Goal: Find specific page/section: Find specific page/section

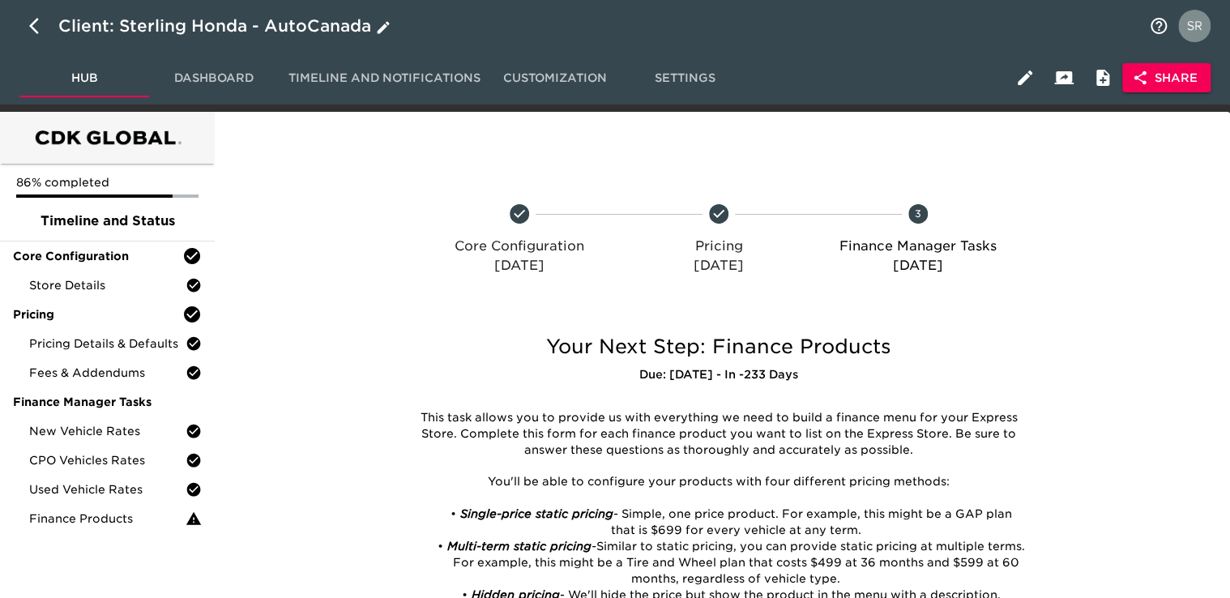
click at [31, 21] on icon "button" at bounding box center [38, 25] width 19 height 19
select select "10"
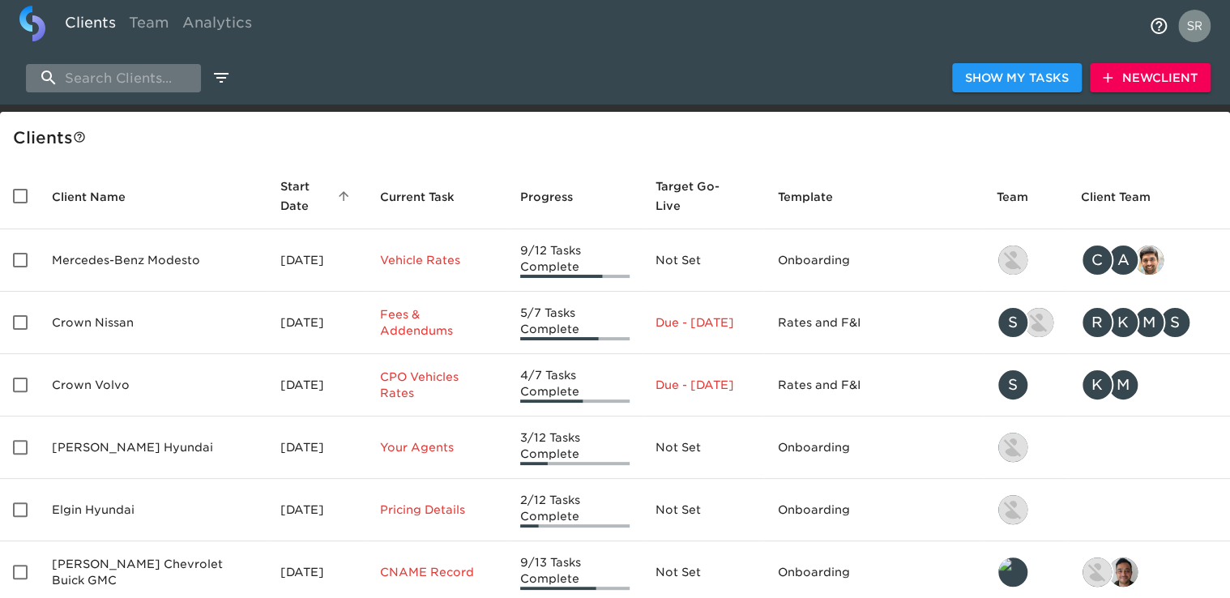
click at [114, 75] on input "search" at bounding box center [113, 78] width 175 height 28
paste input "apply_max_residual_msrp"
type input "apply_max_residual_msrp"
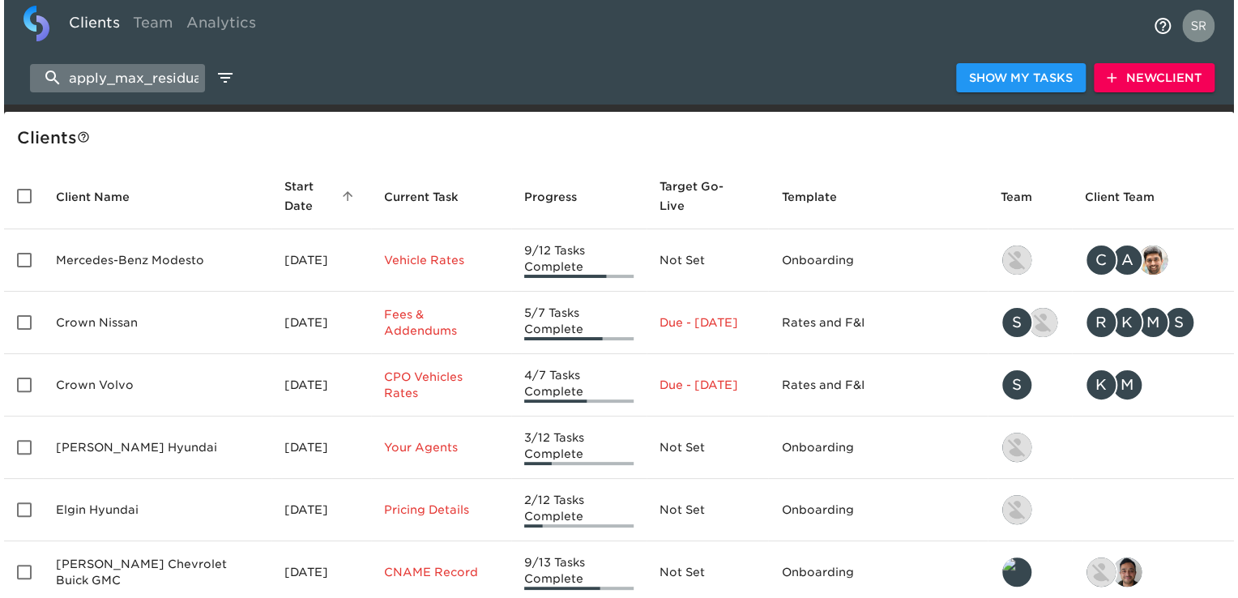
scroll to position [0, 53]
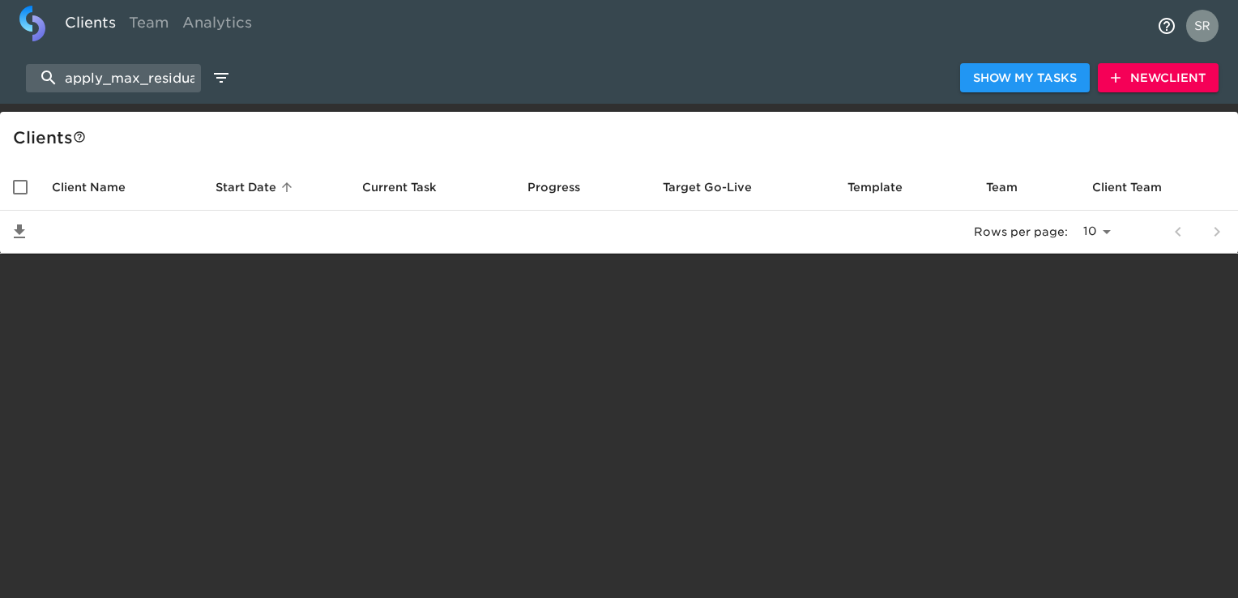
drag, startPoint x: 187, startPoint y: 70, endPoint x: 11, endPoint y: 50, distance: 177.7
click at [11, 50] on div "Clients Team Analytics apply_max_residual_msrp Show My Tasks New Client Client …" at bounding box center [619, 127] width 1238 height 254
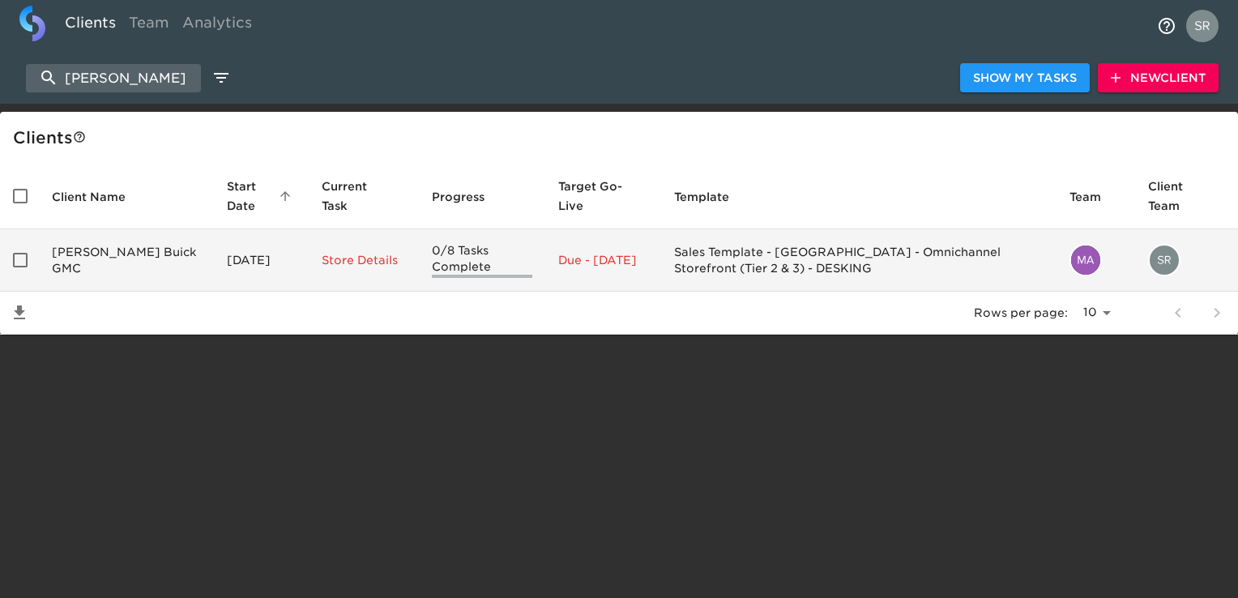
type input "[PERSON_NAME]"
click at [92, 254] on td "[PERSON_NAME] Buick GMC" at bounding box center [126, 260] width 175 height 62
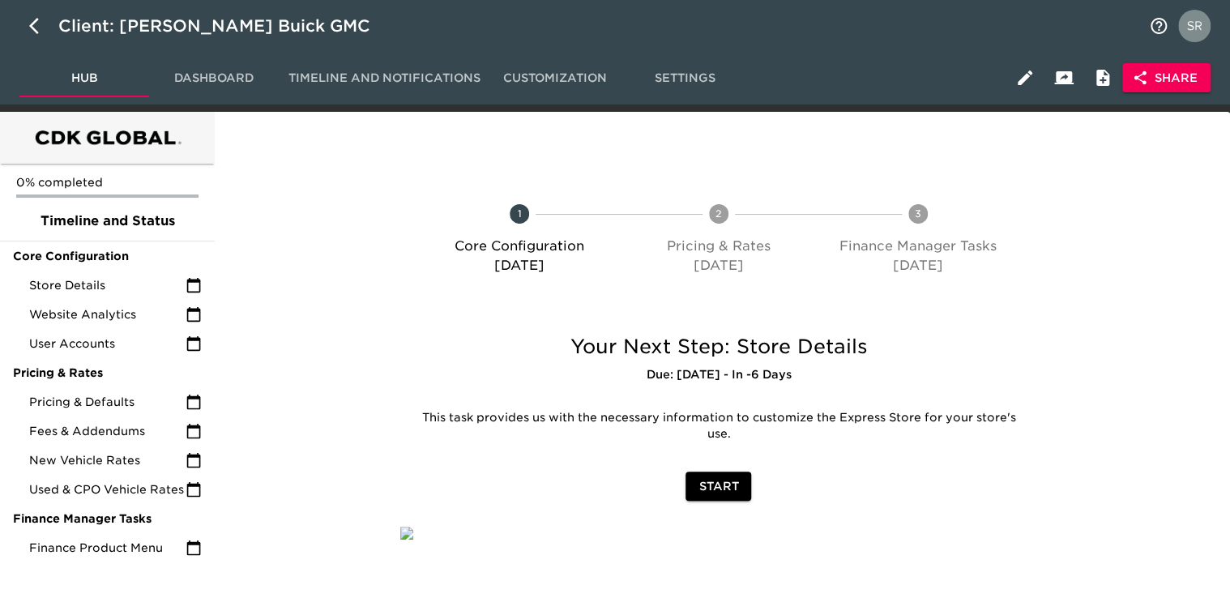
click at [1132, 83] on icon "button" at bounding box center [1140, 78] width 16 height 16
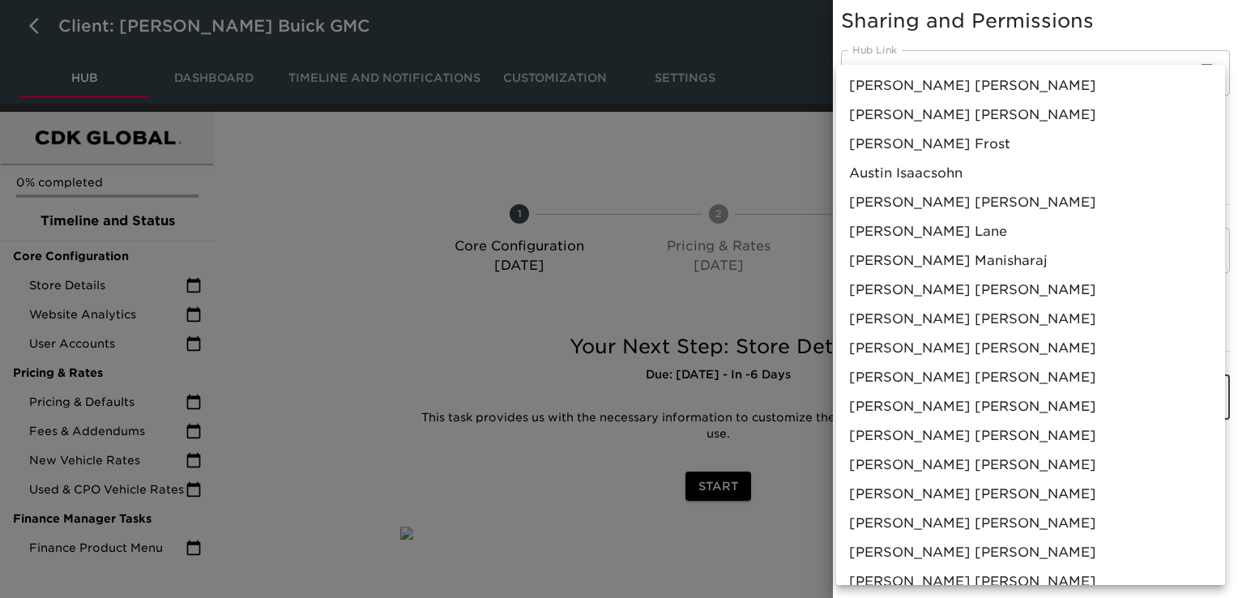
click at [1010, 394] on body "Client: [PERSON_NAME] Buick GMC Hub Dashboard Timeline and Notifications Custom…" at bounding box center [619, 312] width 1238 height 625
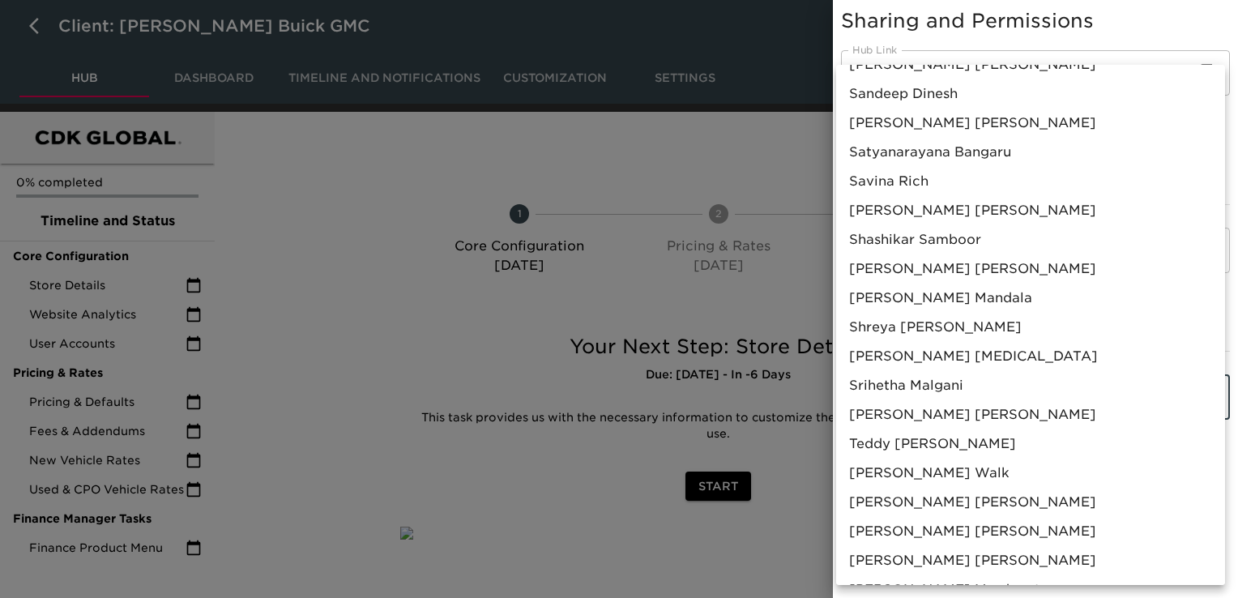
scroll to position [1417, 0]
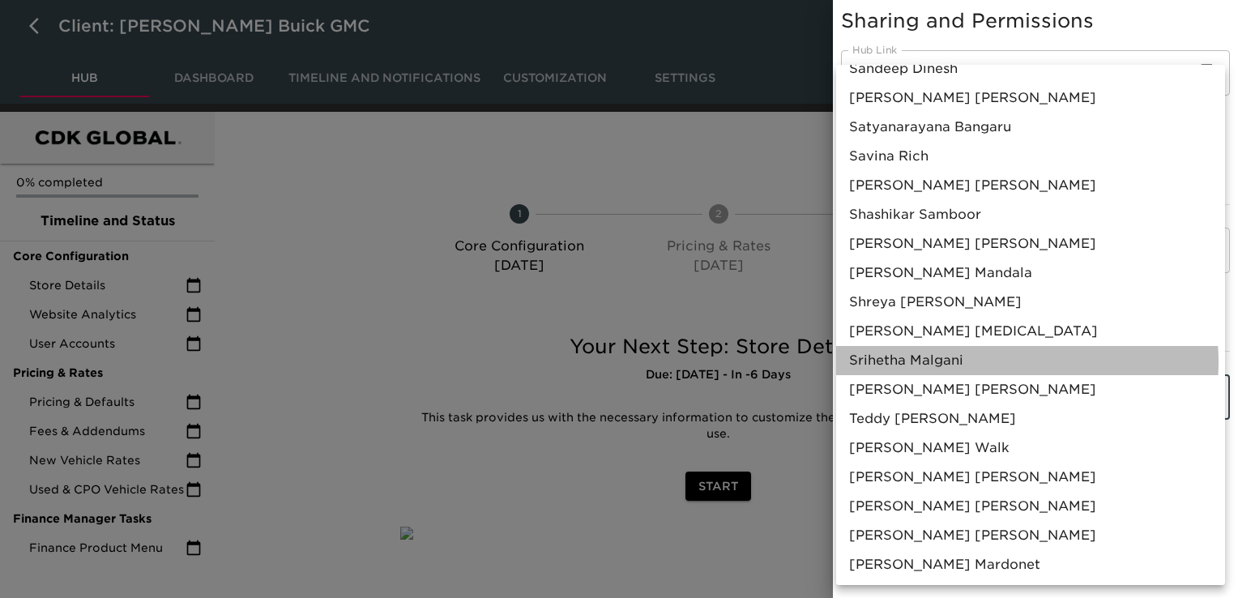
click at [998, 361] on li "[PERSON_NAME]" at bounding box center [1030, 360] width 389 height 29
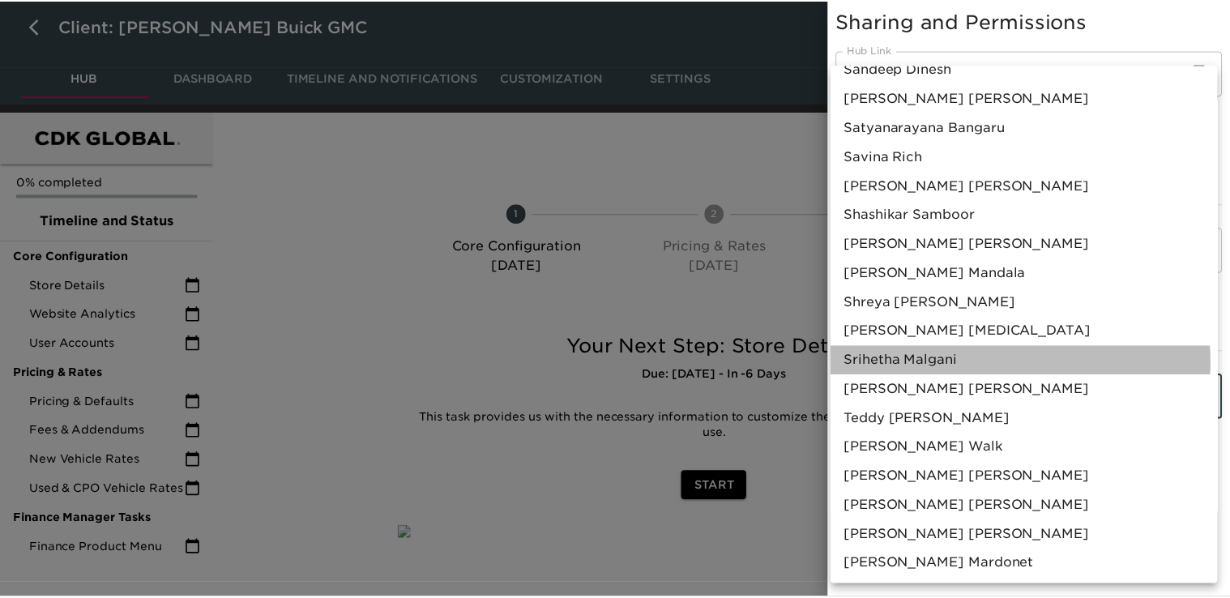
scroll to position [1388, 0]
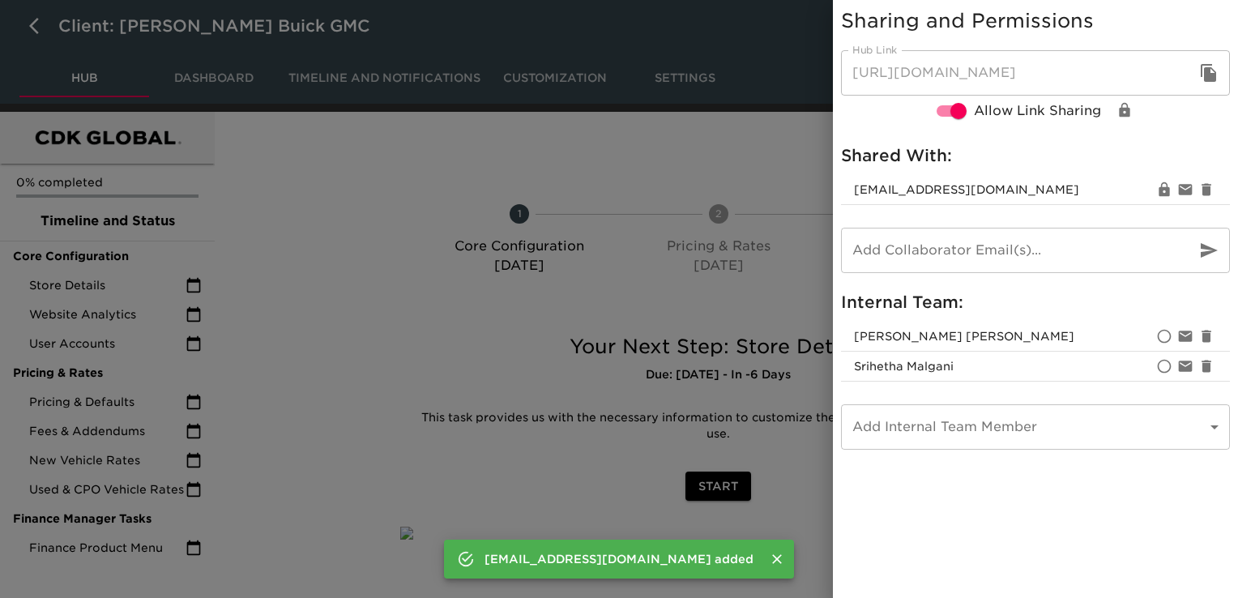
click at [429, 449] on div at bounding box center [619, 299] width 1238 height 598
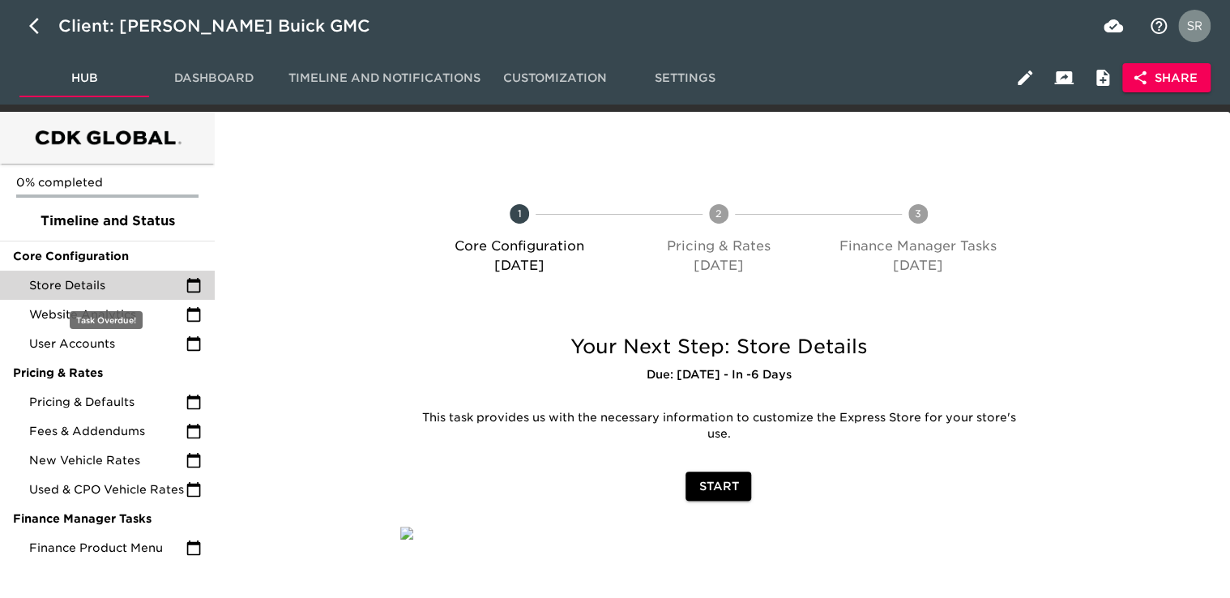
click at [97, 296] on div "Store Details" at bounding box center [107, 285] width 215 height 29
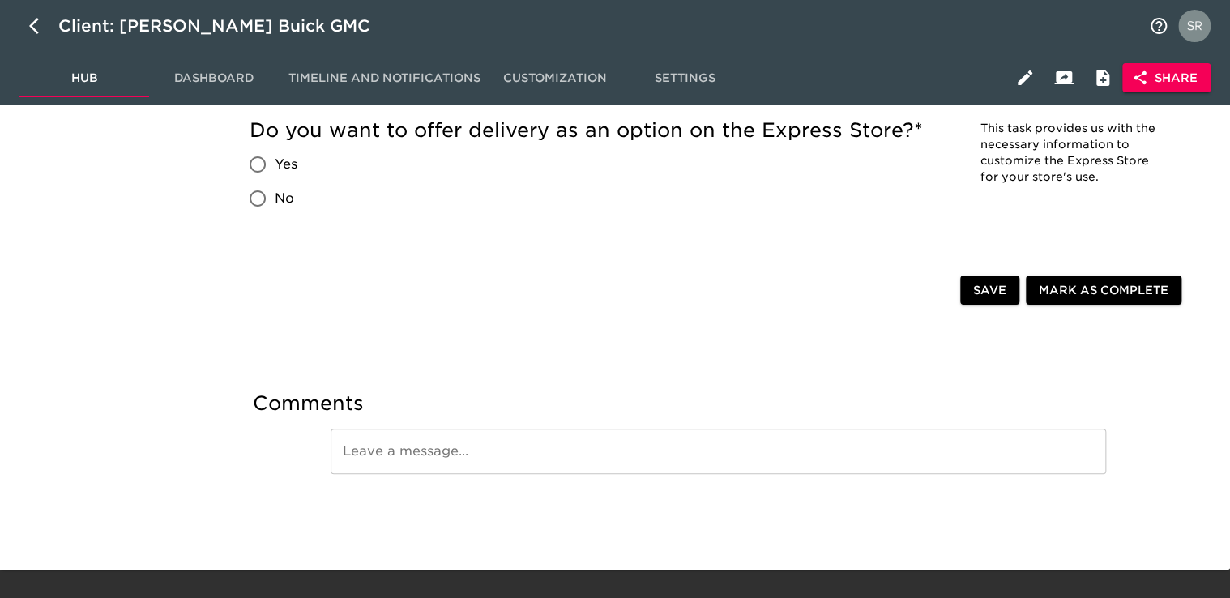
scroll to position [3140, 0]
